Goal: Task Accomplishment & Management: Complete application form

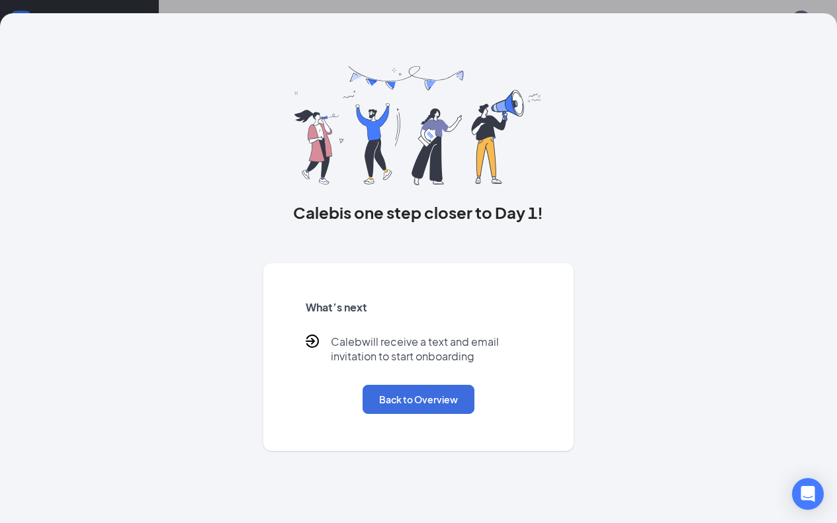
scroll to position [60, 0]
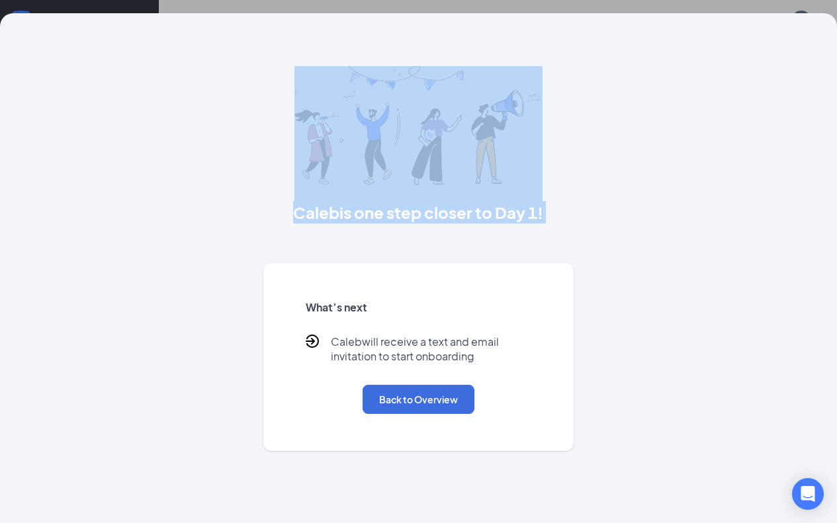
drag, startPoint x: 39, startPoint y: 280, endPoint x: 0, endPoint y: 101, distance: 182.8
click at [80, 147] on div "[PERSON_NAME] is one step closer to Day 1! What’s next [PERSON_NAME] will recei…" at bounding box center [418, 232] width 677 height 438
click at [409, 414] on button "Back to Overview" at bounding box center [418, 399] width 112 height 29
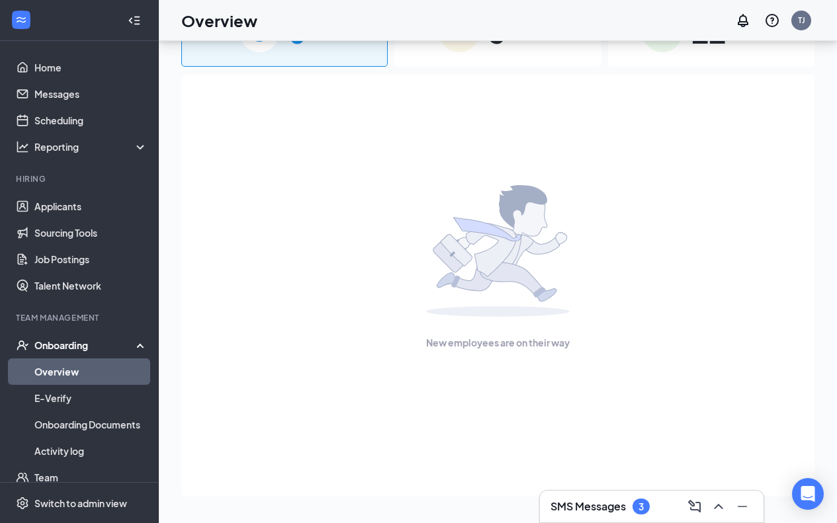
click at [73, 372] on link "Overview" at bounding box center [90, 371] width 113 height 26
click at [74, 350] on div "Onboarding" at bounding box center [85, 345] width 102 height 13
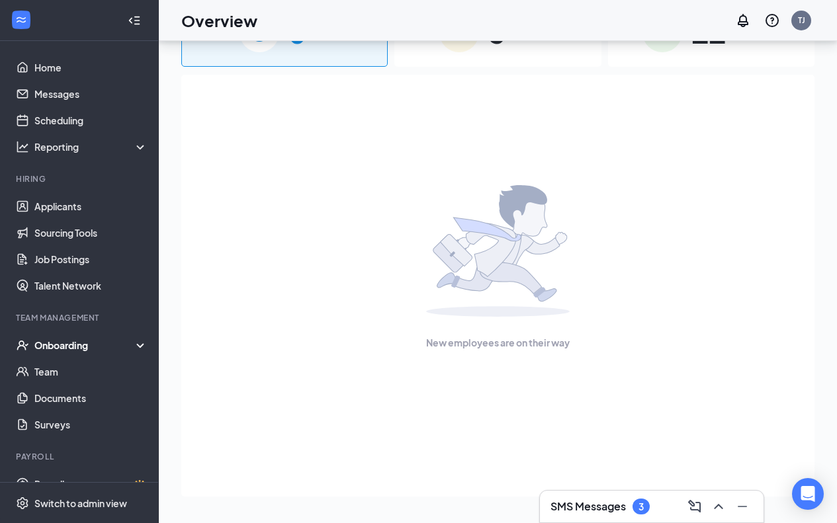
click at [77, 347] on div "Onboarding" at bounding box center [85, 345] width 102 height 13
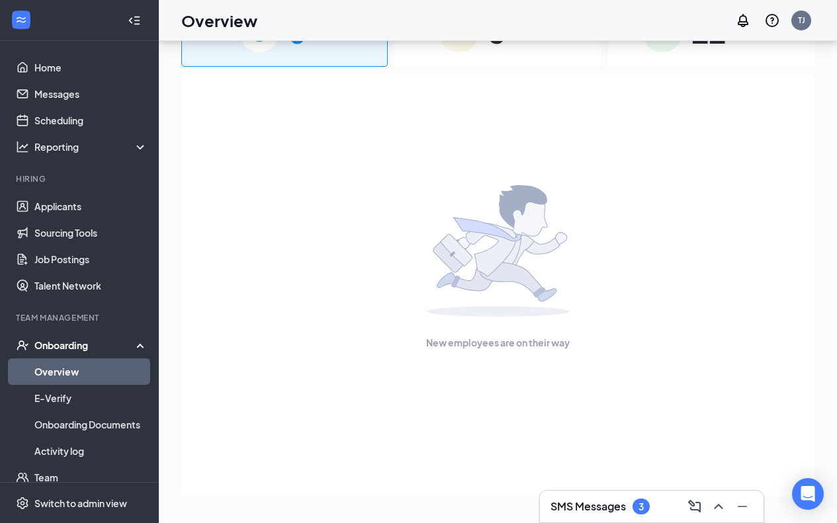
click at [64, 368] on link "Overview" at bounding box center [90, 371] width 113 height 26
click at [69, 369] on link "Overview" at bounding box center [90, 371] width 113 height 26
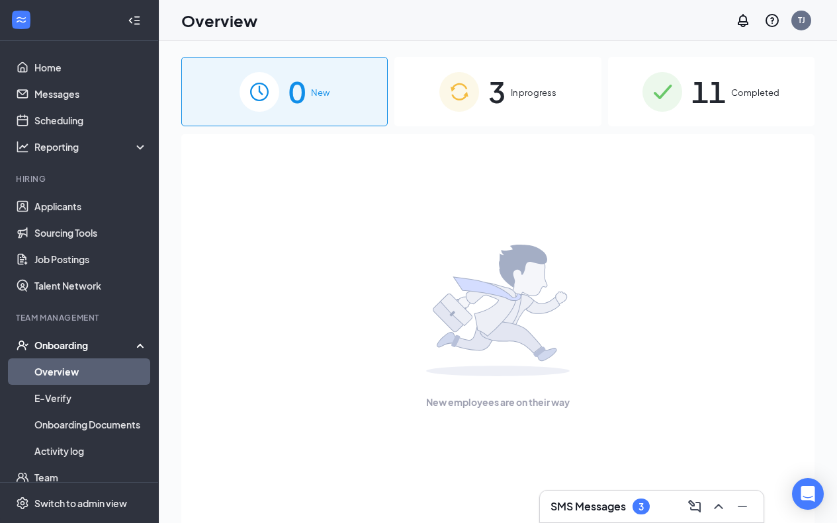
click at [488, 82] on span "3" at bounding box center [496, 92] width 17 height 46
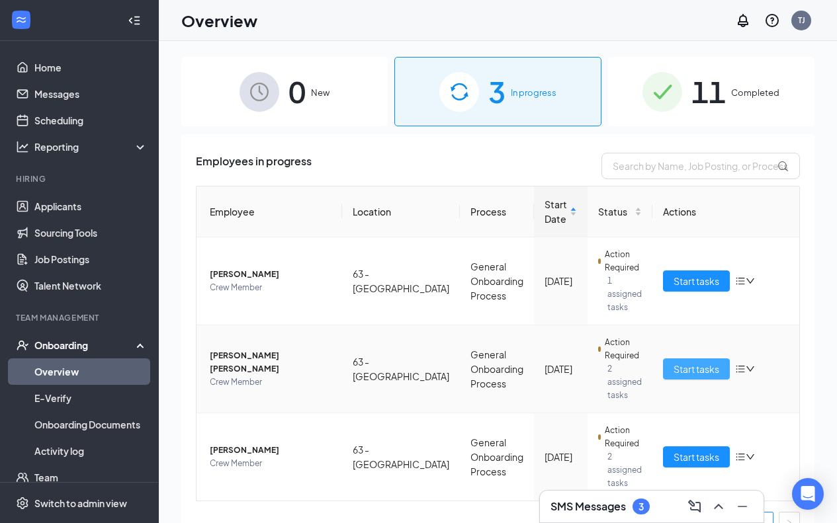
click at [688, 362] on span "Start tasks" at bounding box center [696, 369] width 46 height 15
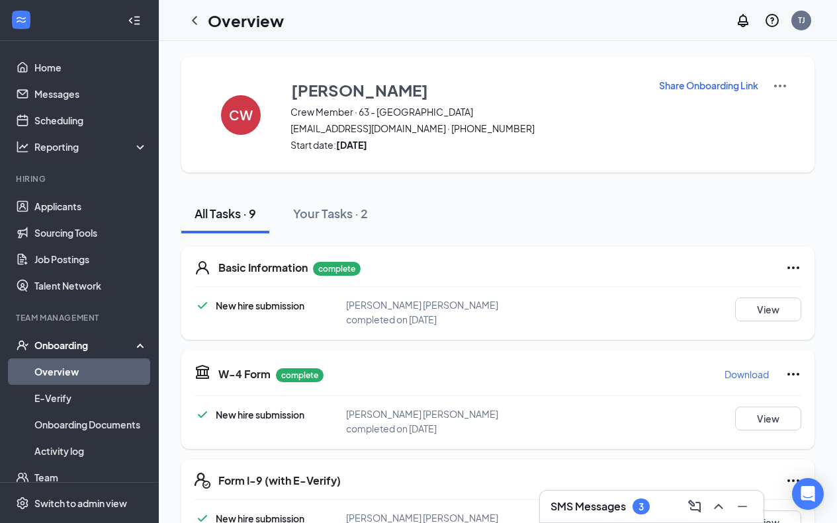
scroll to position [331, 0]
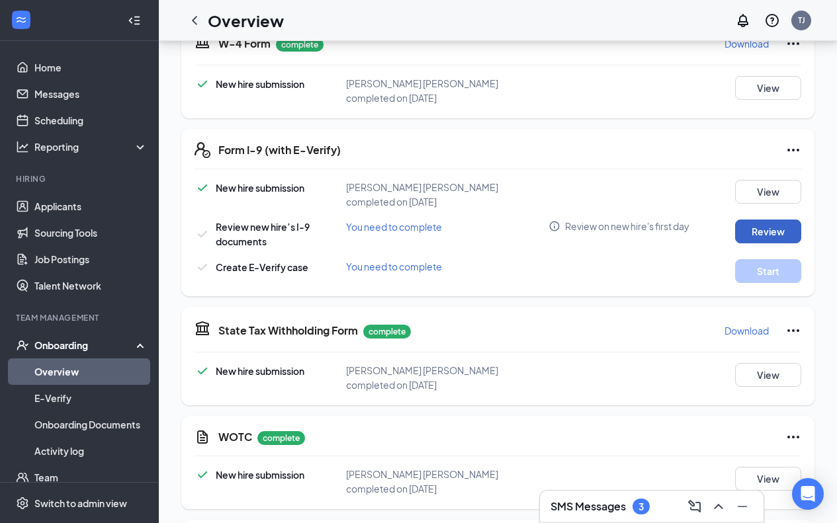
click at [770, 220] on button "Review" at bounding box center [768, 232] width 66 height 24
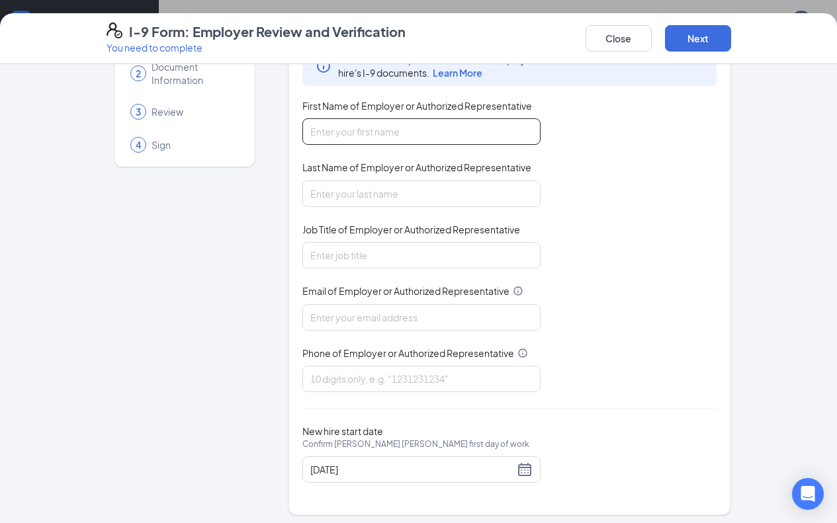
scroll to position [88, 0]
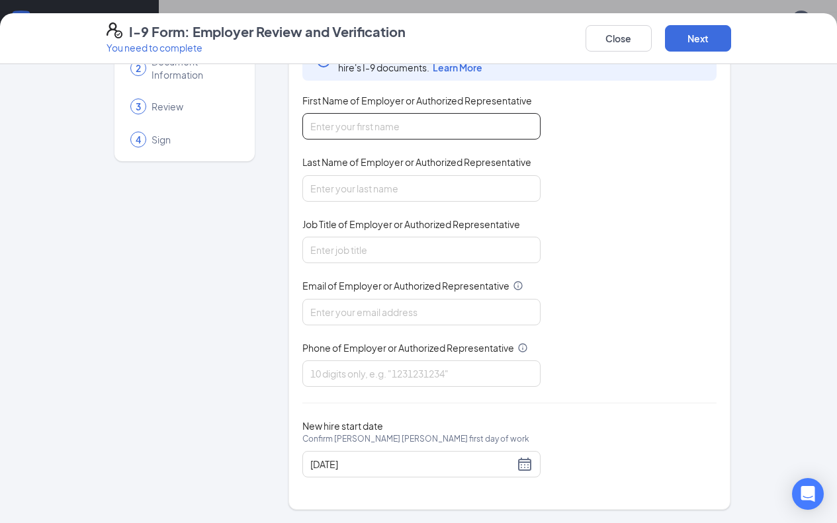
click at [441, 124] on input "First Name of Employer or Authorized Representative" at bounding box center [421, 126] width 238 height 26
type input "[PERSON_NAME]"
click at [354, 189] on input "Last Name of Employer or Authorized Representative" at bounding box center [421, 188] width 238 height 26
type input "[PERSON_NAME]"
click at [347, 249] on input "Job Title of Employer or Authorized Representative" at bounding box center [421, 250] width 238 height 26
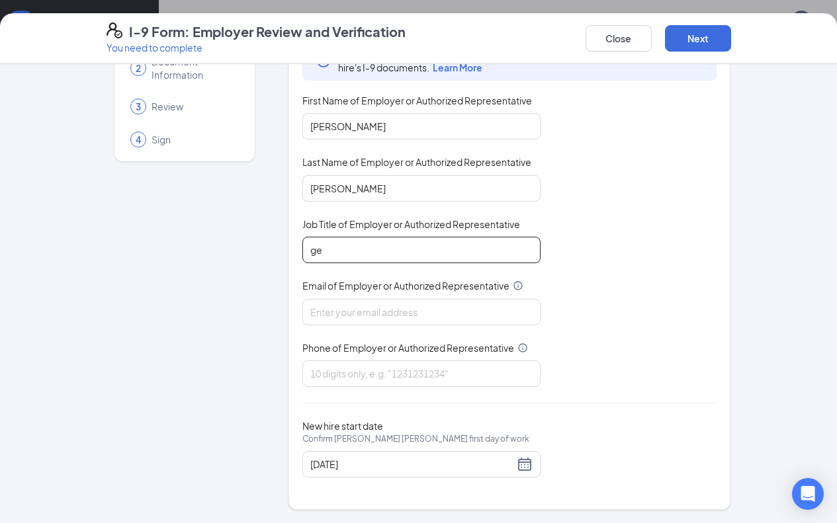
type input "general manager"
click at [335, 304] on input "Email of Employer or Authorized Representative" at bounding box center [421, 312] width 238 height 26
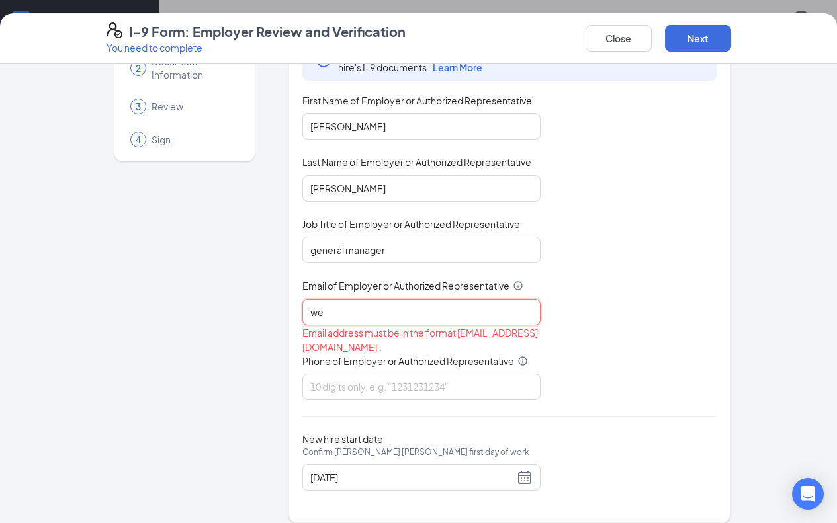
type input "[EMAIL_ADDRESS][DOMAIN_NAME]"
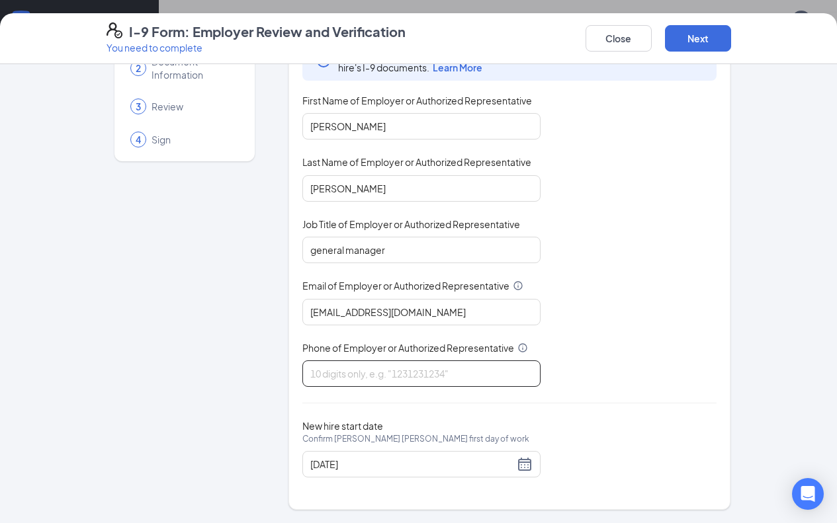
click at [317, 376] on input "Phone of Employer or Authorized Representative" at bounding box center [421, 373] width 238 height 26
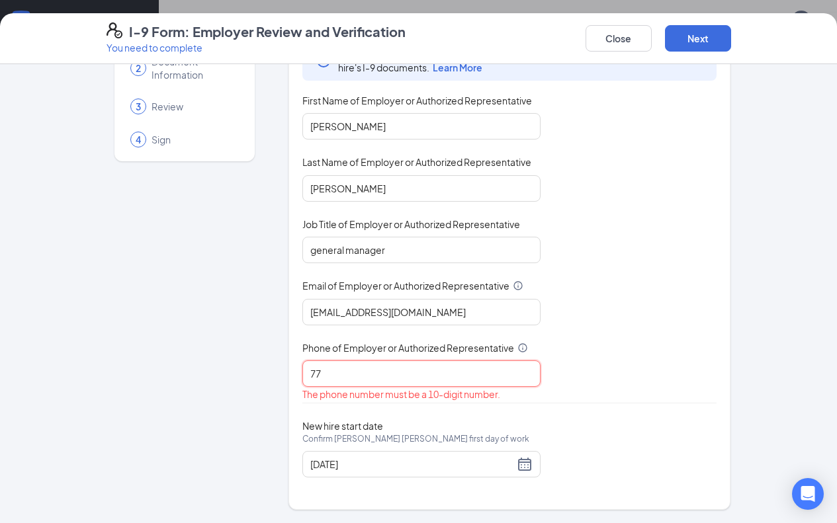
type input "7705752885"
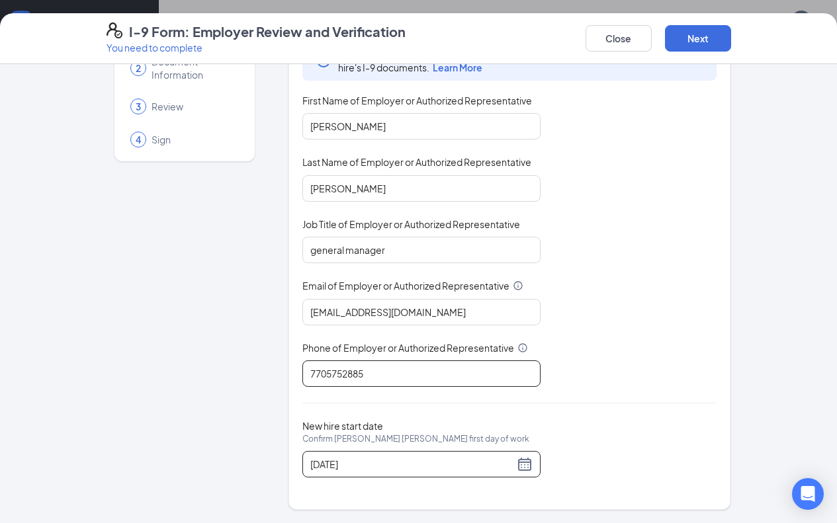
scroll to position [444, 0]
